Goal: Task Accomplishment & Management: Manage account settings

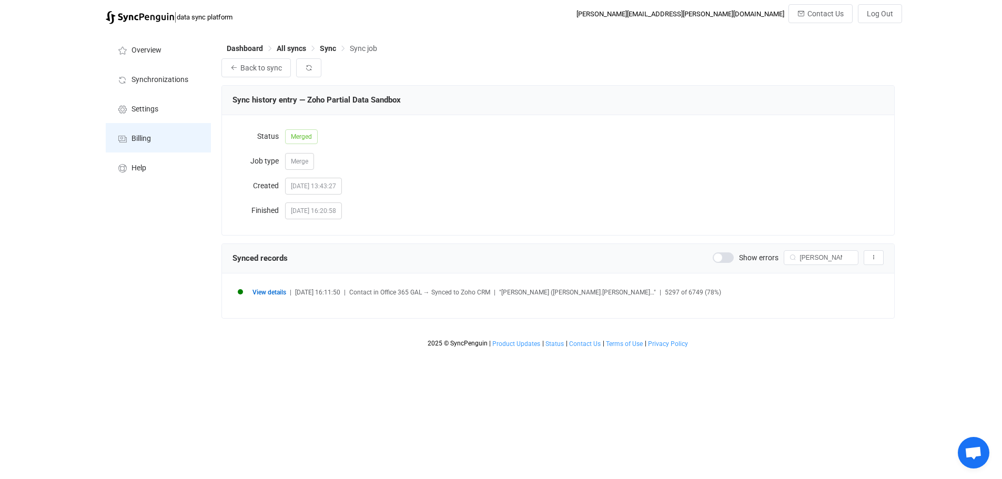
click at [144, 141] on span "Billing" at bounding box center [140, 139] width 19 height 8
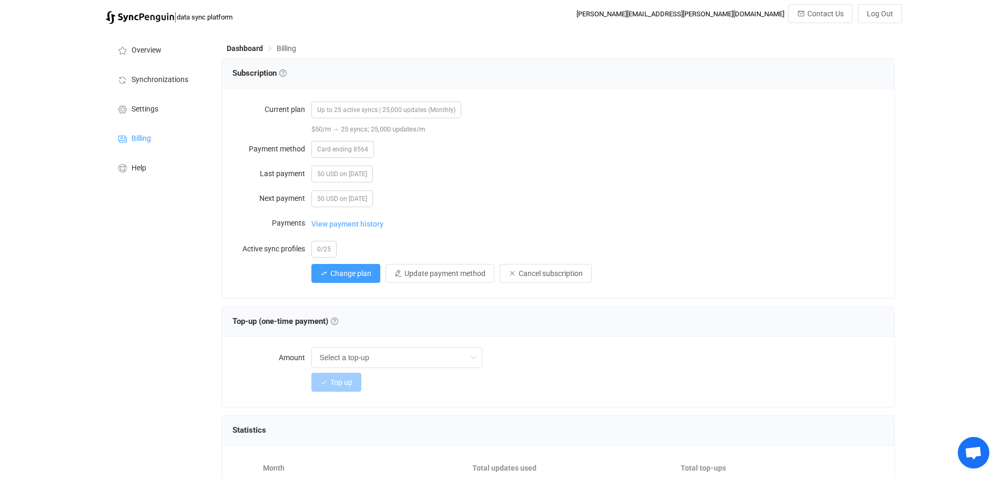
click at [353, 221] on span "View payment history" at bounding box center [347, 223] width 72 height 21
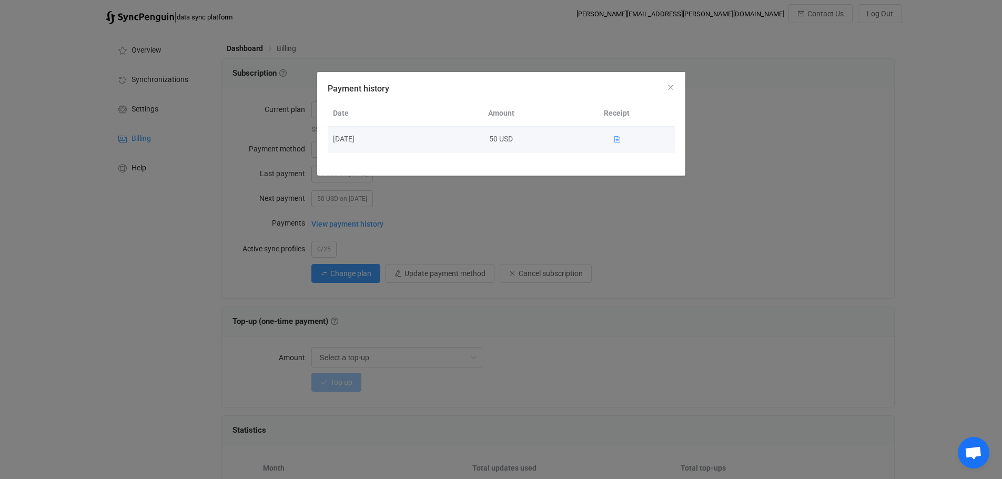
click at [616, 138] on icon "Payment history" at bounding box center [616, 139] width 7 height 7
